Goal: Transaction & Acquisition: Purchase product/service

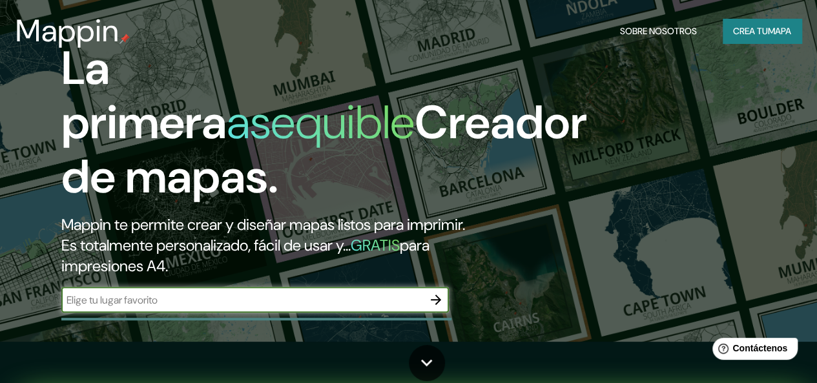
scroll to position [34, 0]
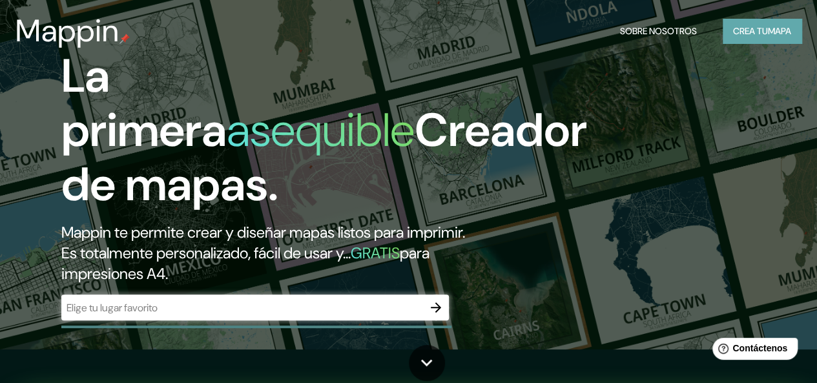
click at [768, 32] on font "mapa" at bounding box center [779, 31] width 23 height 12
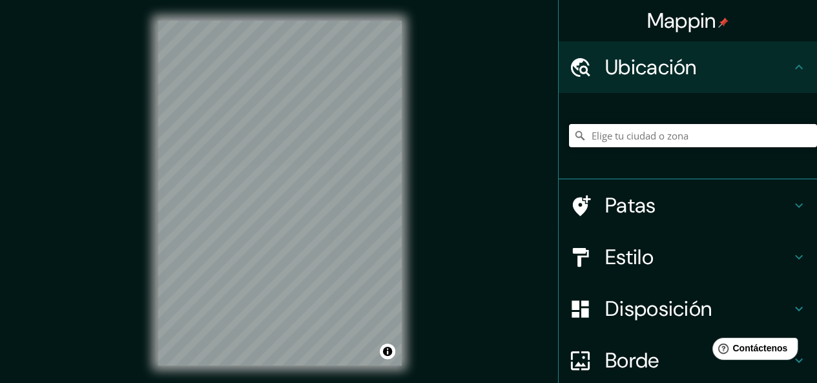
click at [688, 141] on input "Elige tu ciudad o zona" at bounding box center [693, 135] width 248 height 23
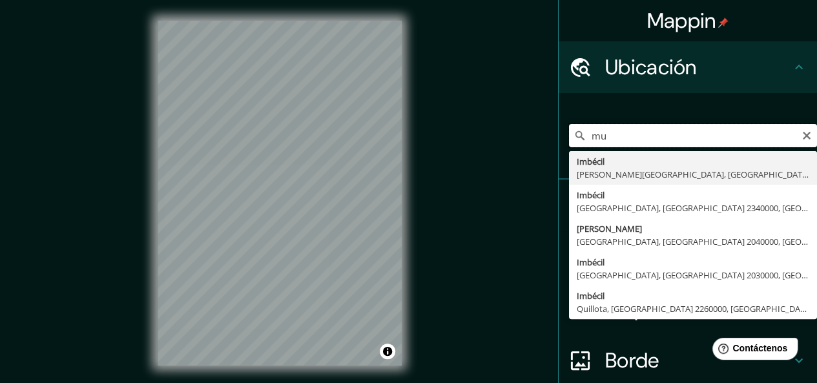
type input "m"
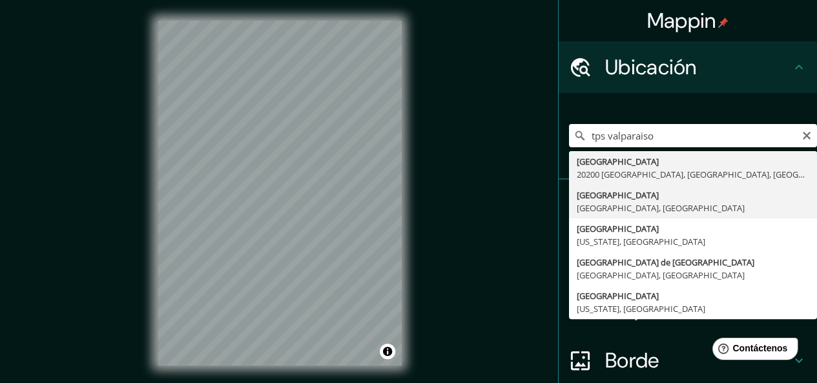
type input "[GEOGRAPHIC_DATA], [GEOGRAPHIC_DATA], [GEOGRAPHIC_DATA]"
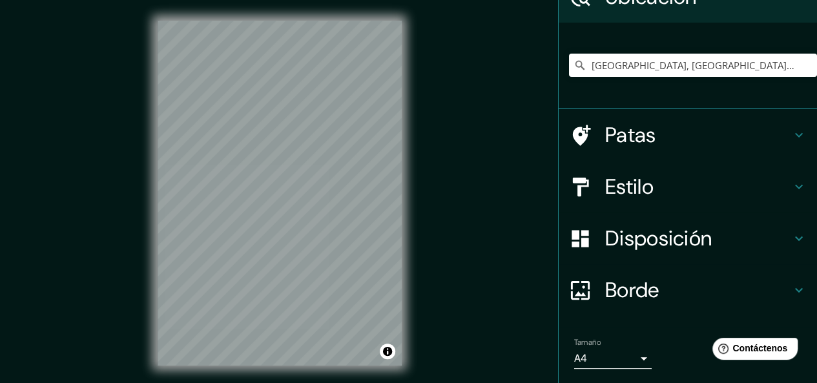
scroll to position [43, 0]
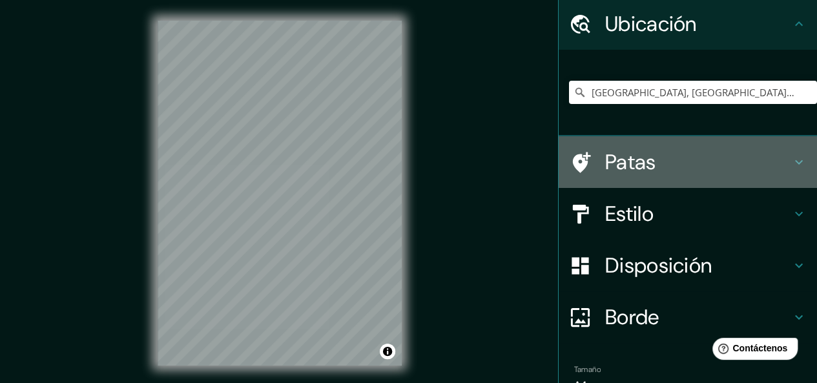
click at [792, 157] on icon at bounding box center [798, 161] width 15 height 15
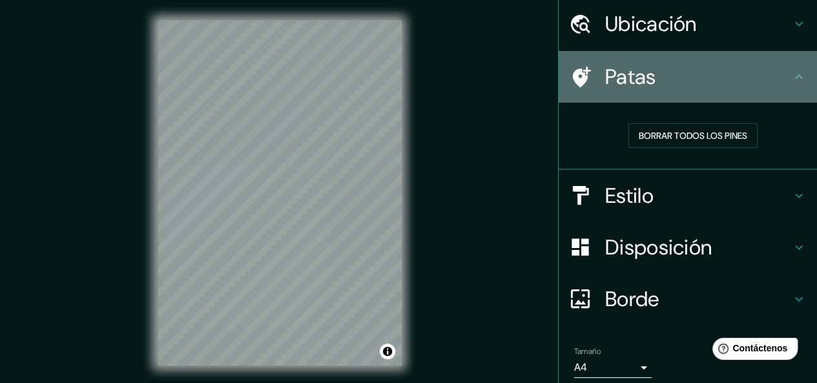
click at [791, 78] on icon at bounding box center [798, 76] width 15 height 15
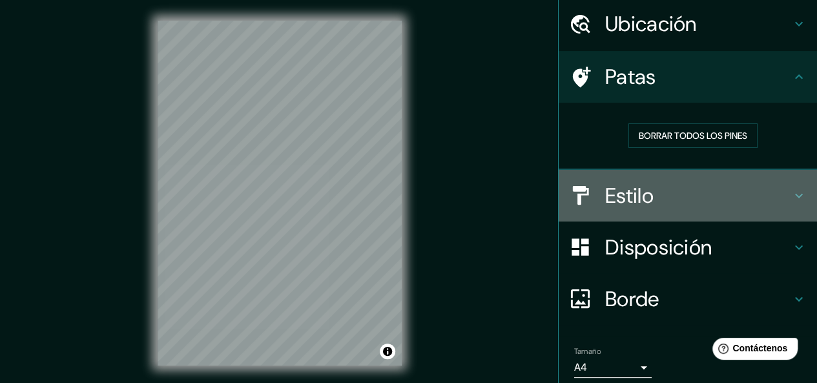
click at [791, 190] on icon at bounding box center [798, 195] width 15 height 15
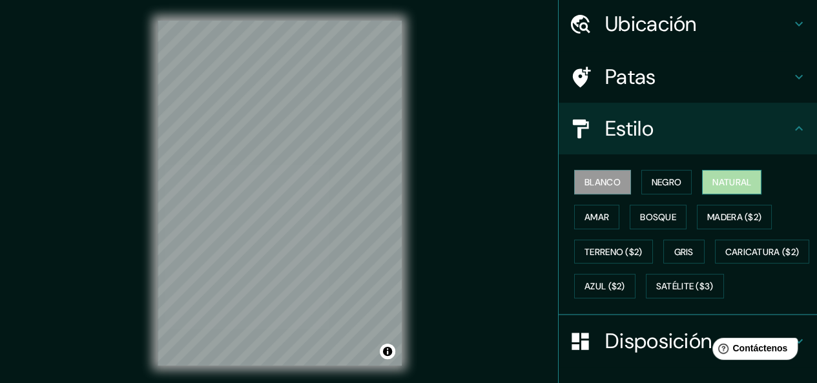
click at [730, 181] on font "Natural" at bounding box center [731, 182] width 39 height 12
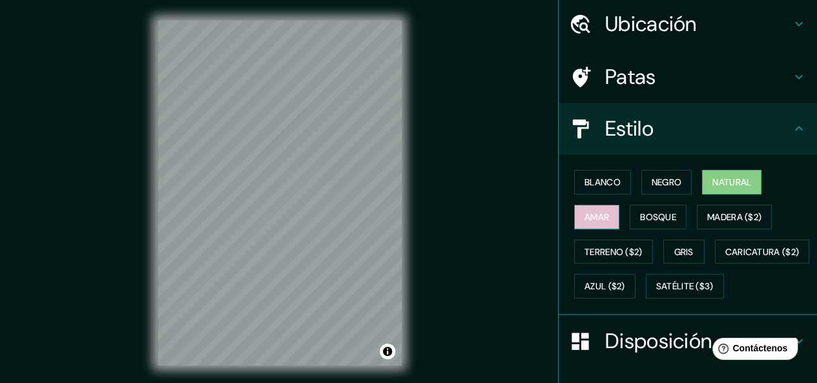
click at [587, 221] on font "Amar" at bounding box center [596, 217] width 25 height 12
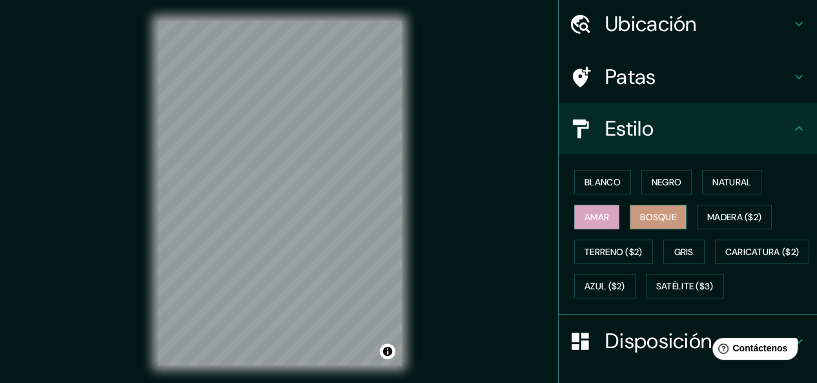
click at [646, 214] on font "Bosque" at bounding box center [658, 217] width 36 height 12
click at [660, 189] on font "Negro" at bounding box center [667, 182] width 30 height 17
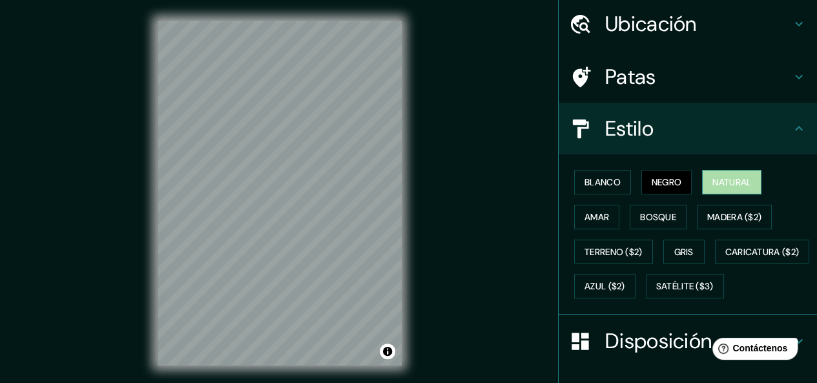
click at [714, 176] on font "Natural" at bounding box center [731, 182] width 39 height 12
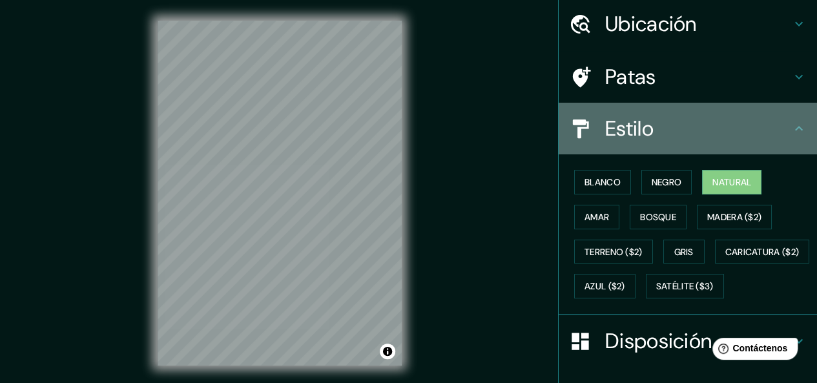
click at [793, 123] on icon at bounding box center [798, 128] width 15 height 15
click at [791, 123] on icon at bounding box center [798, 128] width 15 height 15
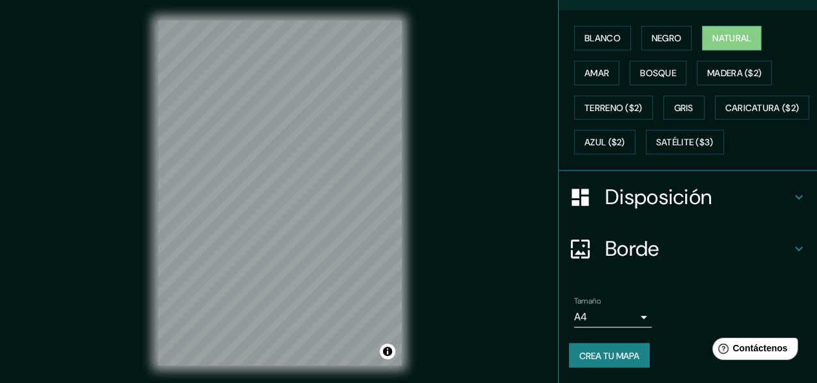
scroll to position [218, 0]
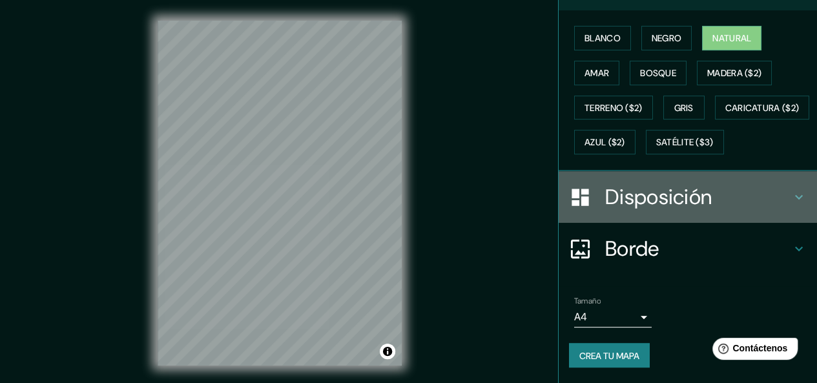
click at [786, 188] on div "Disposición" at bounding box center [688, 197] width 258 height 52
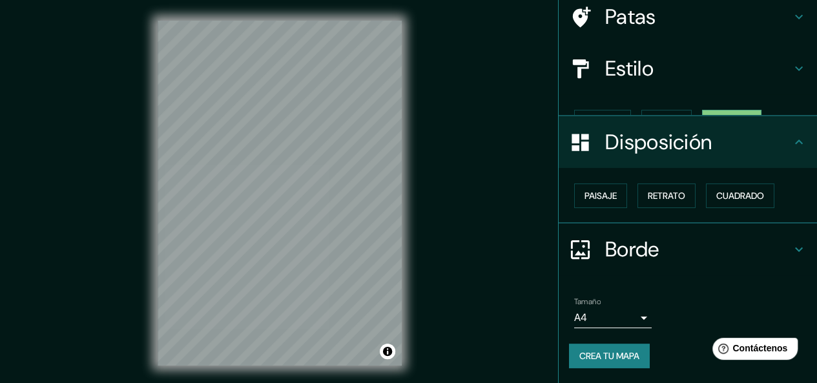
scroll to position [81, 0]
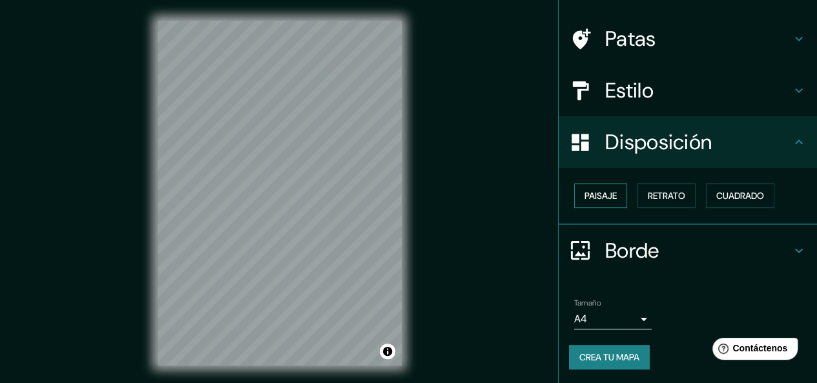
click at [593, 187] on font "Paisaje" at bounding box center [600, 195] width 32 height 17
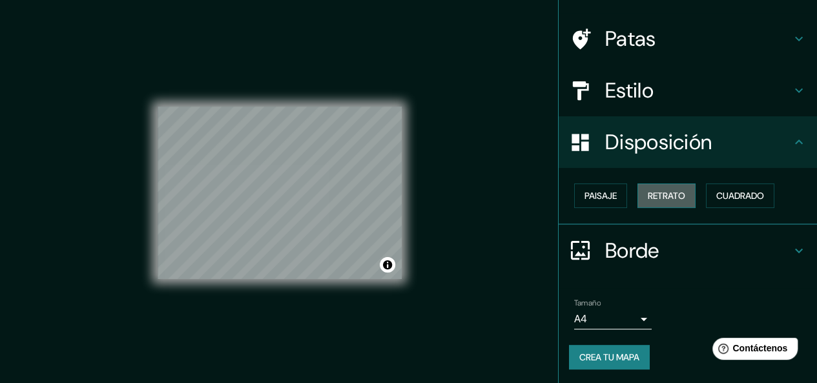
click at [648, 192] on font "Retrato" at bounding box center [666, 196] width 37 height 12
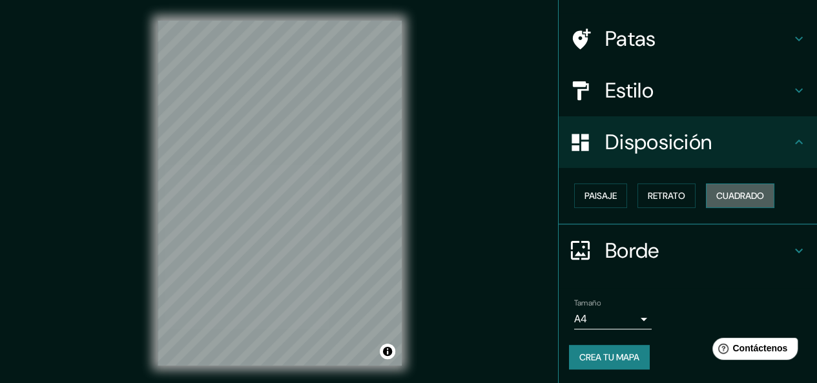
click at [721, 196] on font "Cuadrado" at bounding box center [740, 196] width 48 height 12
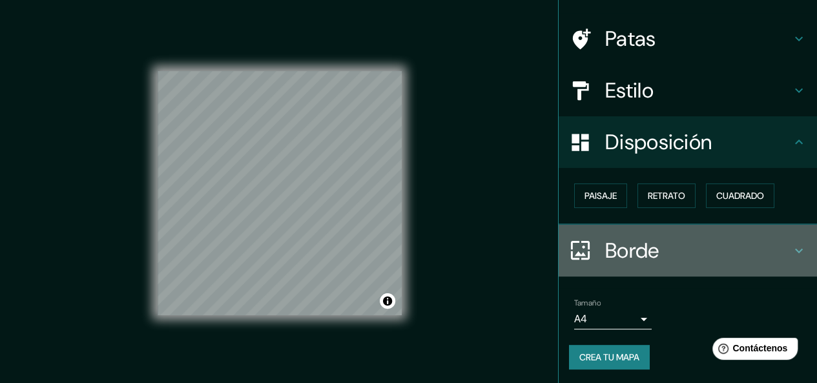
click at [792, 245] on icon at bounding box center [798, 250] width 15 height 15
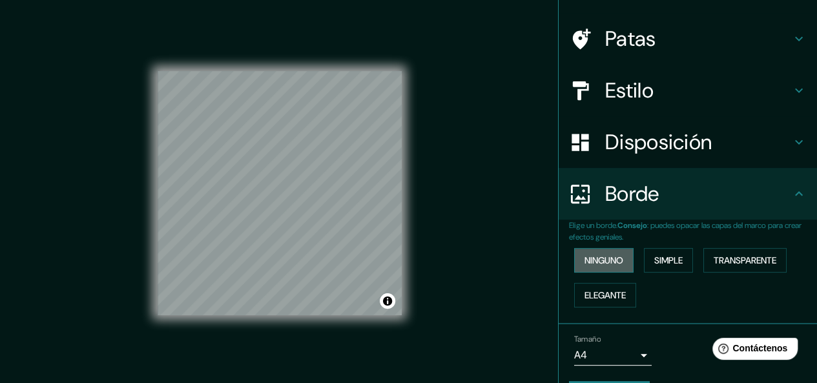
click at [603, 258] on font "Ninguno" at bounding box center [603, 260] width 39 height 12
click at [661, 254] on font "Simple" at bounding box center [668, 260] width 28 height 12
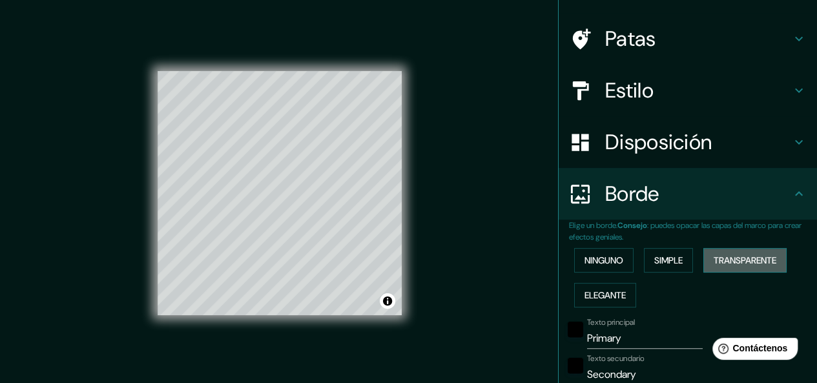
click at [714, 259] on font "Transparente" at bounding box center [745, 260] width 63 height 12
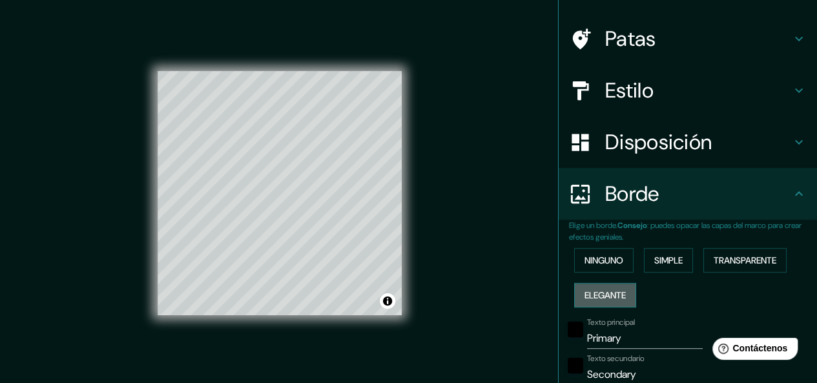
click at [607, 289] on font "Elegante" at bounding box center [604, 295] width 41 height 12
click at [603, 261] on font "Ninguno" at bounding box center [603, 260] width 39 height 12
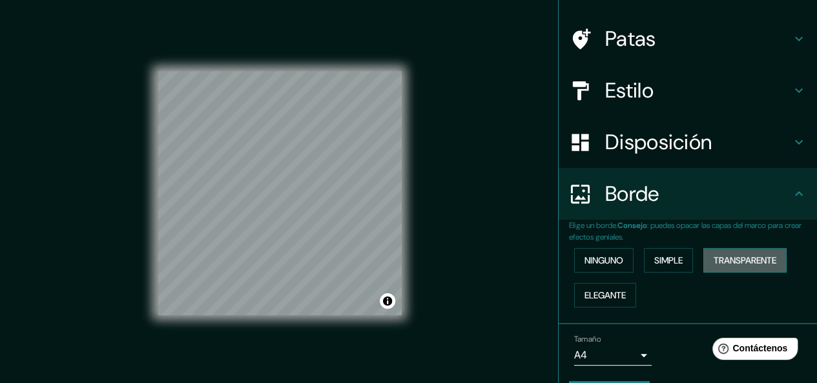
click at [728, 255] on font "Transparente" at bounding box center [745, 260] width 63 height 12
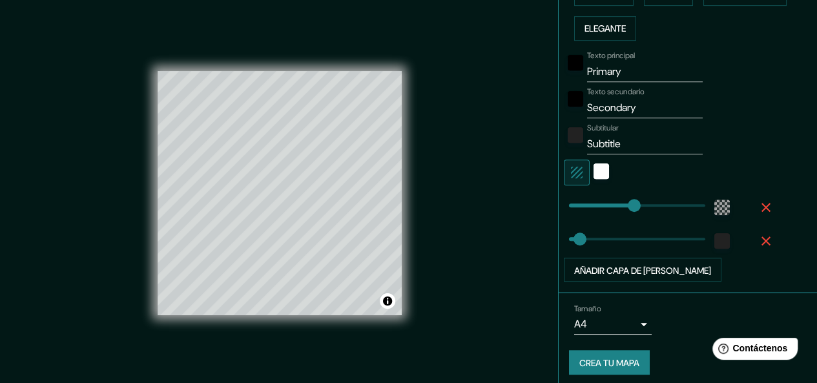
scroll to position [352, 0]
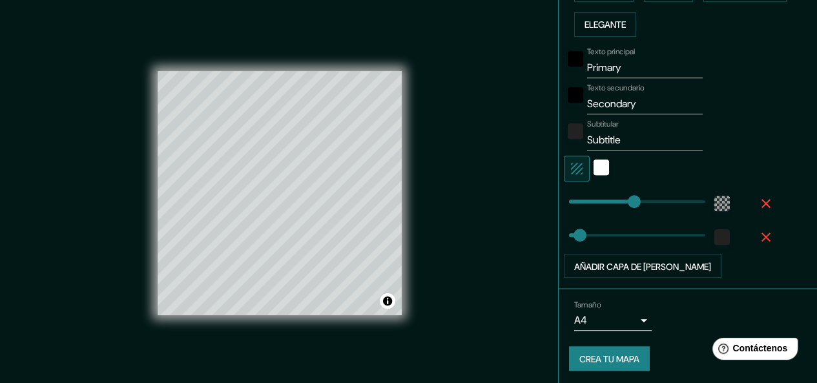
drag, startPoint x: 810, startPoint y: 223, endPoint x: 74, endPoint y: 26, distance: 761.4
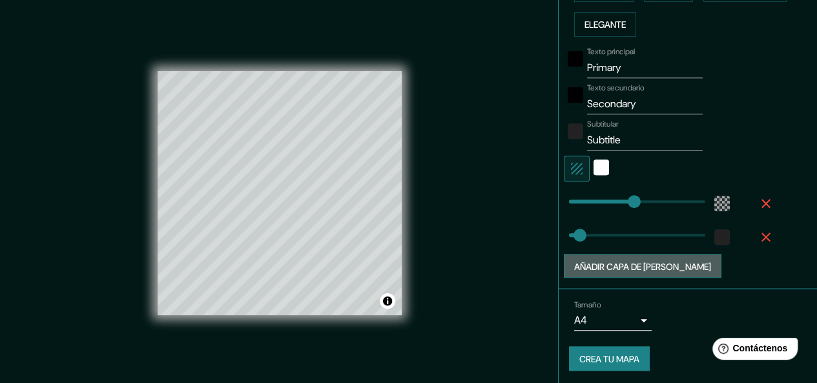
click at [652, 254] on button "Añadir capa de [PERSON_NAME]" at bounding box center [643, 266] width 158 height 25
type input "181"
type input "30"
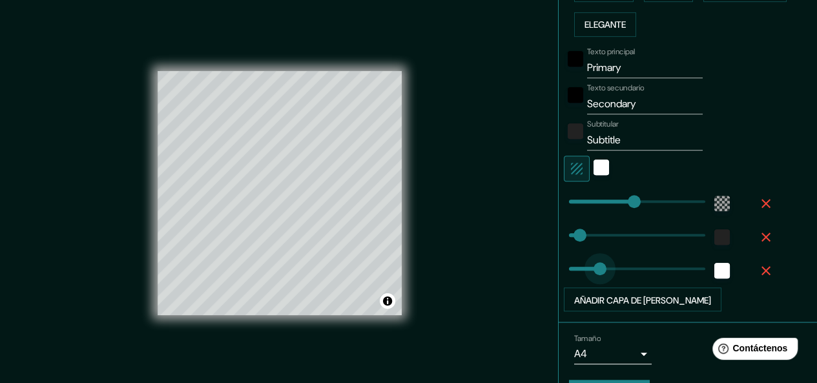
type input "12"
drag, startPoint x: 619, startPoint y: 267, endPoint x: 563, endPoint y: 263, distance: 55.7
type input "181"
type input "30"
type input "107"
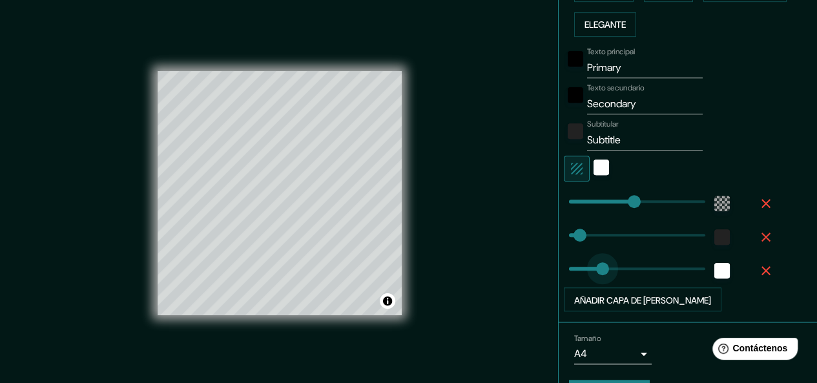
drag, startPoint x: 563, startPoint y: 263, endPoint x: 597, endPoint y: 265, distance: 34.3
type input "181"
type input "30"
type input "0"
drag, startPoint x: 597, startPoint y: 265, endPoint x: 540, endPoint y: 269, distance: 57.6
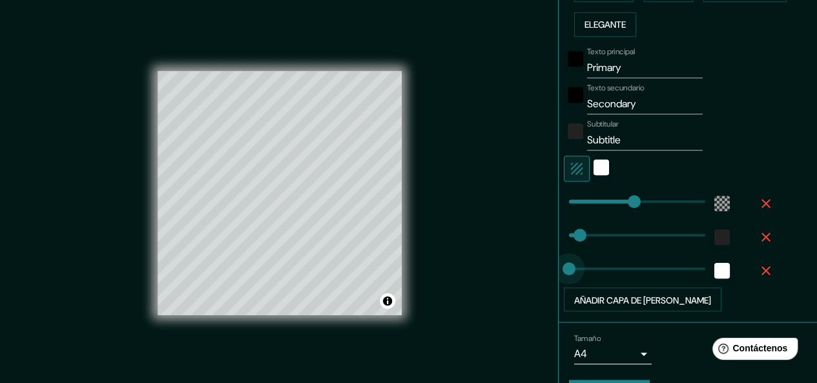
type input "181"
type input "30"
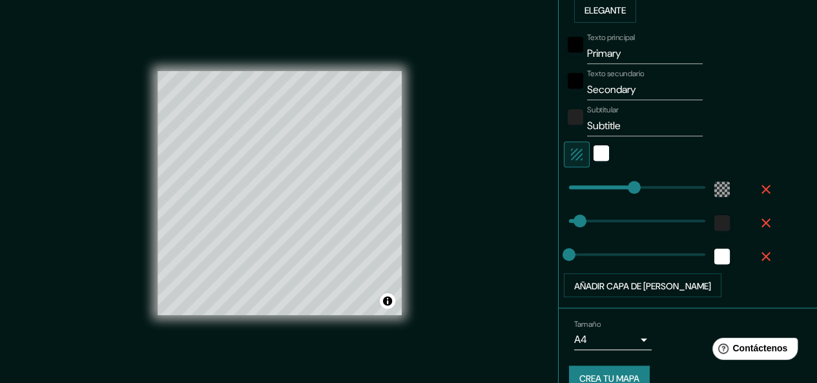
scroll to position [372, 0]
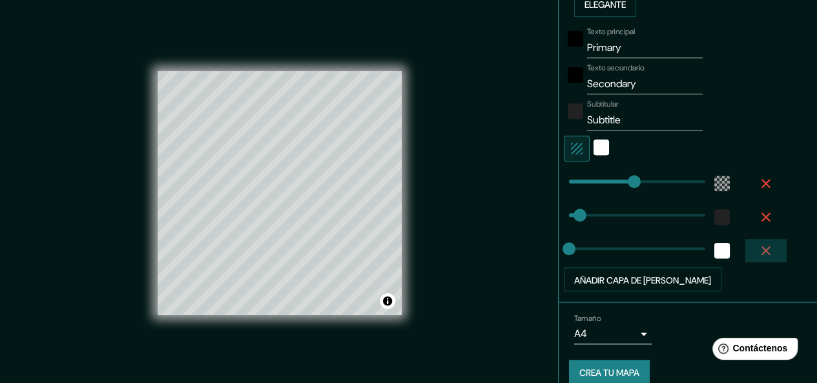
click at [758, 245] on icon "button" at bounding box center [765, 250] width 15 height 15
type input "181"
type input "30"
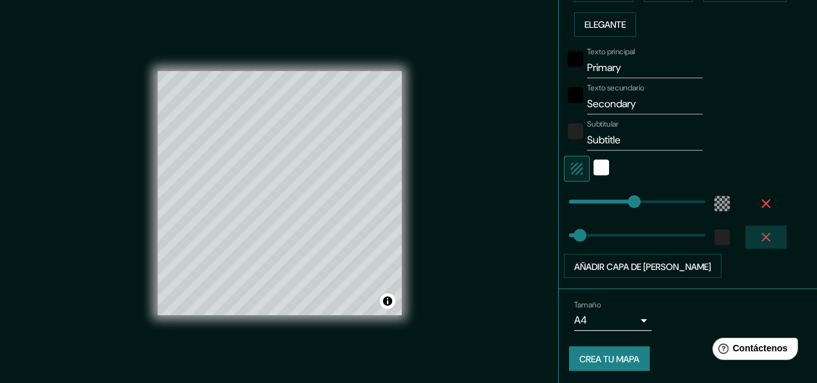
click at [758, 231] on icon "button" at bounding box center [765, 236] width 15 height 15
type input "181"
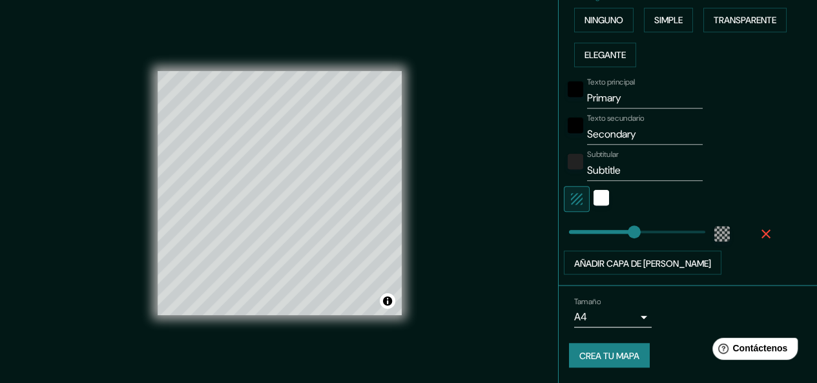
scroll to position [318, 0]
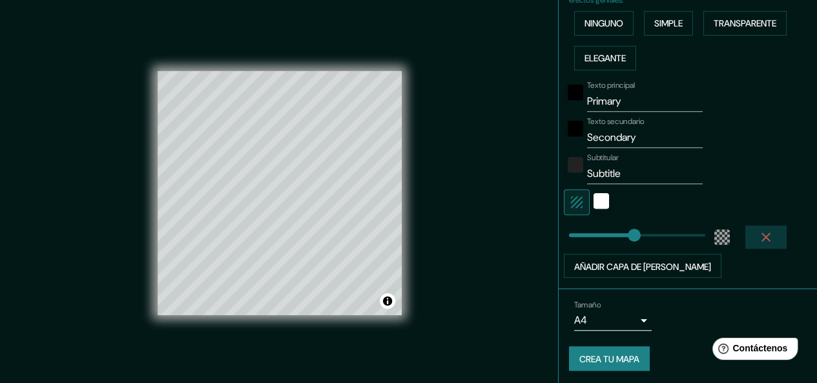
click at [761, 236] on icon "button" at bounding box center [765, 236] width 9 height 9
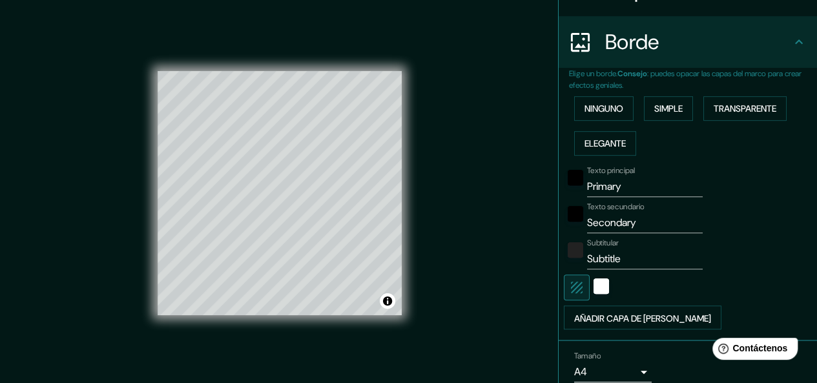
scroll to position [232, 0]
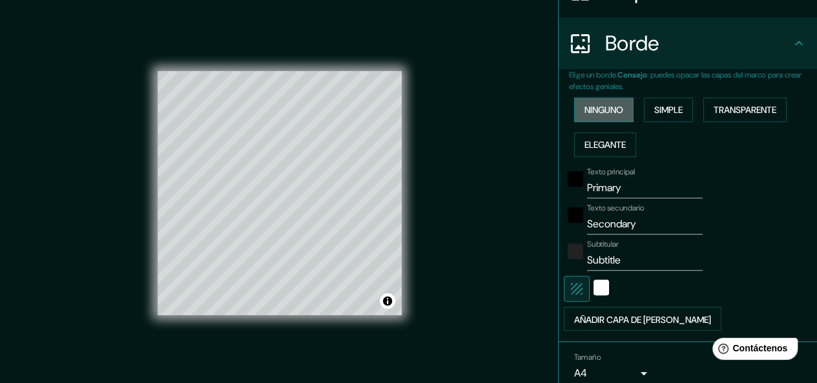
click at [592, 105] on font "Ninguno" at bounding box center [603, 110] width 39 height 12
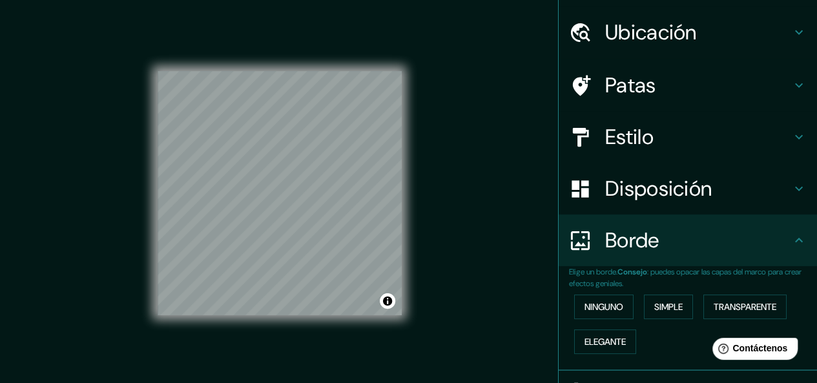
scroll to position [0, 0]
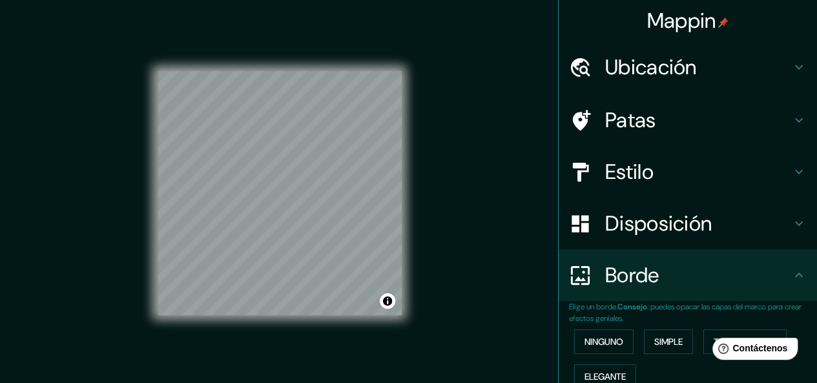
click at [794, 72] on icon at bounding box center [798, 66] width 15 height 15
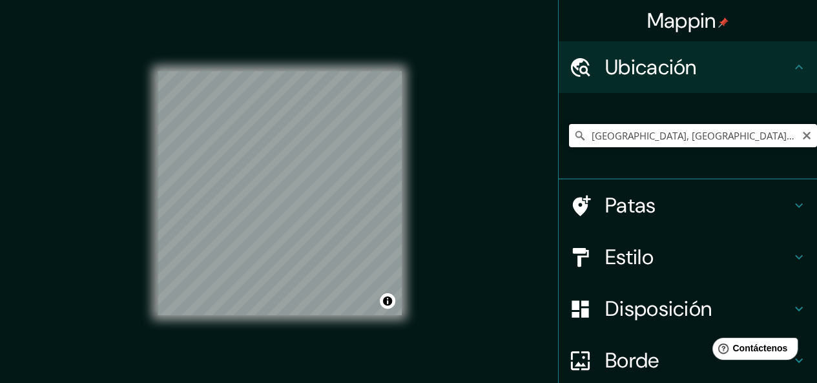
click at [762, 140] on input "[GEOGRAPHIC_DATA], [GEOGRAPHIC_DATA], [GEOGRAPHIC_DATA]" at bounding box center [693, 135] width 248 height 23
type input "V"
